Goal: Transaction & Acquisition: Purchase product/service

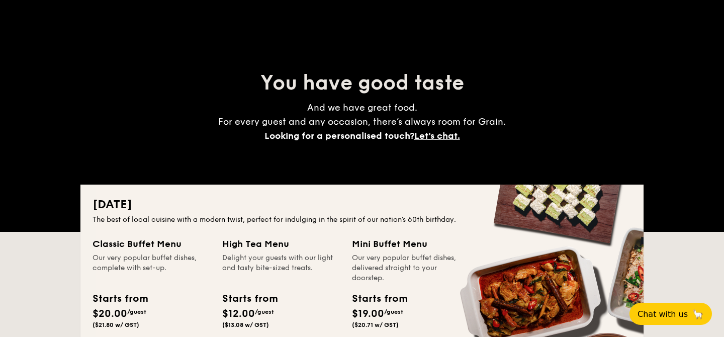
scroll to position [151, 0]
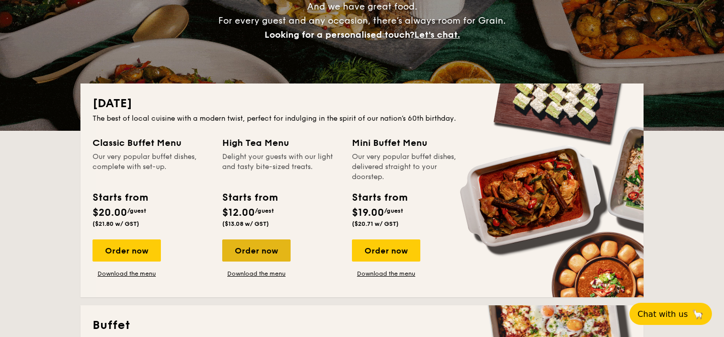
click at [260, 251] on div "Order now" at bounding box center [256, 250] width 68 height 22
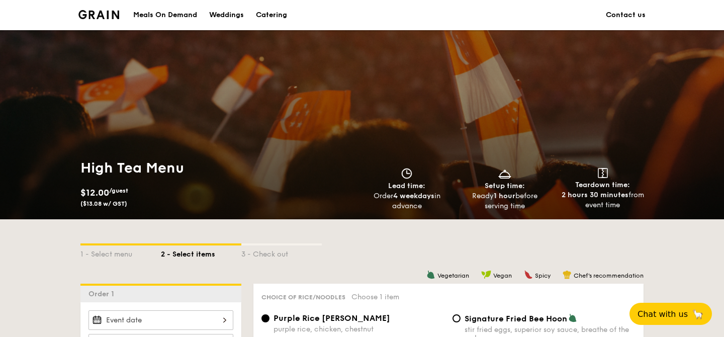
scroll to position [237, 0]
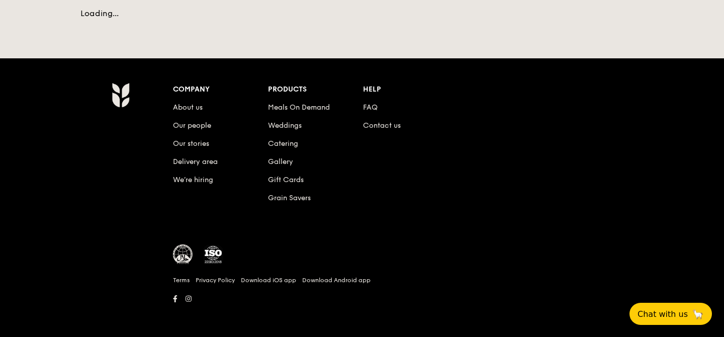
scroll to position [275, 0]
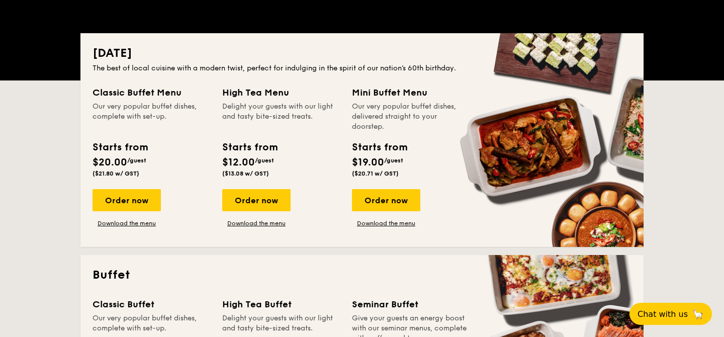
scroll to position [352, 0]
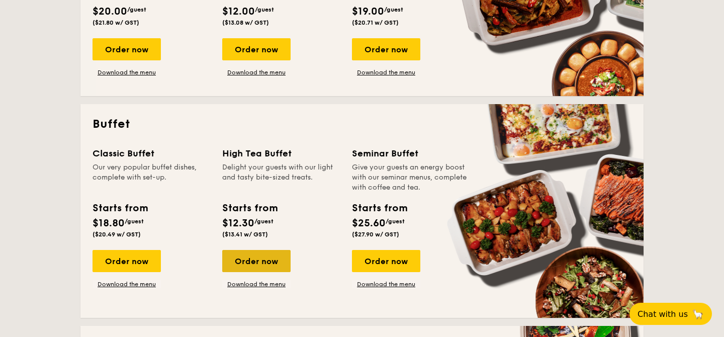
click at [276, 259] on div "Order now" at bounding box center [256, 261] width 68 height 22
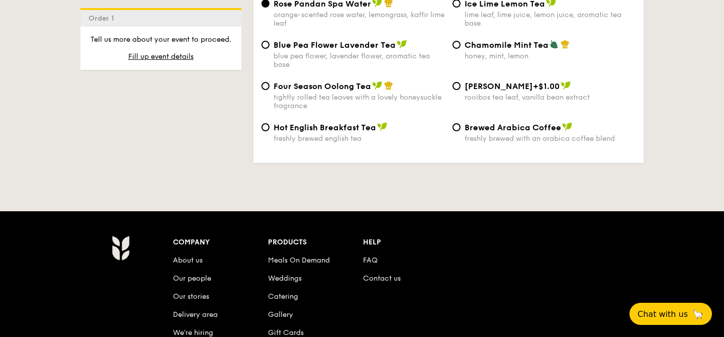
scroll to position [1608, 0]
